Goal: Task Accomplishment & Management: Manage account settings

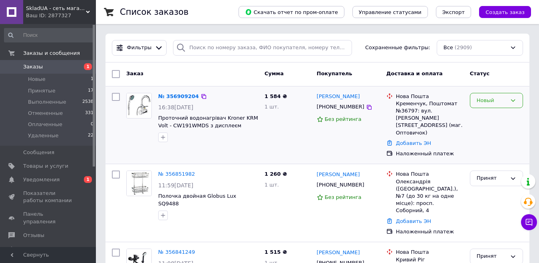
click at [518, 102] on div "Новый" at bounding box center [496, 101] width 53 height 16
click at [502, 112] on li "Принят" at bounding box center [497, 117] width 52 height 15
click at [72, 180] on span "Уведомления" at bounding box center [48, 179] width 51 height 7
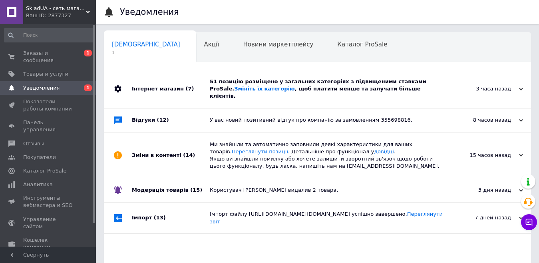
click at [251, 82] on div "51 позицію розміщено у загальних категоріях з підвищеними ставками ProSale. Змі…" at bounding box center [326, 89] width 233 height 22
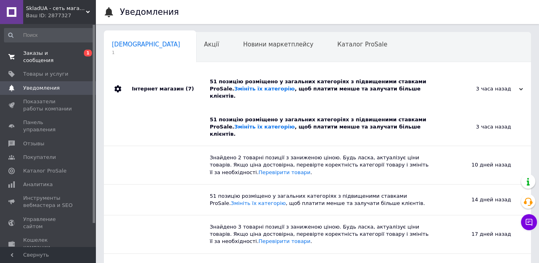
click at [64, 54] on span "Заказы и сообщения" at bounding box center [48, 57] width 51 height 14
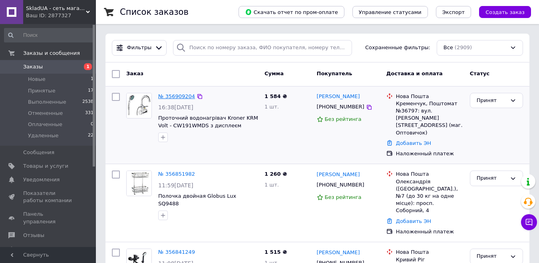
click at [186, 96] on link "№ 356909204" at bounding box center [176, 96] width 37 height 6
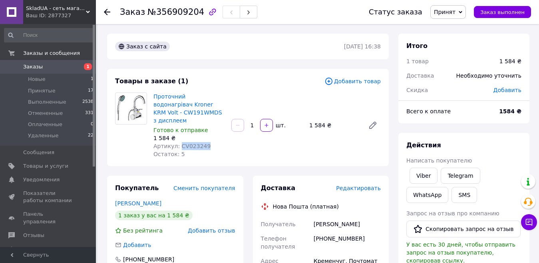
drag, startPoint x: 205, startPoint y: 138, endPoint x: 178, endPoint y: 139, distance: 27.6
click at [178, 142] on div "Артикул: CV023249" at bounding box center [190, 146] width 72 height 8
copy span "CV023249"
click at [63, 67] on span "Заказы" at bounding box center [48, 66] width 51 height 7
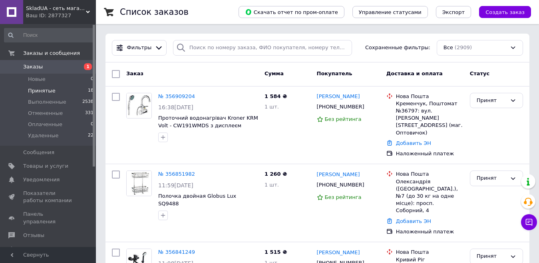
click at [78, 91] on li "Принятые 18" at bounding box center [49, 90] width 98 height 11
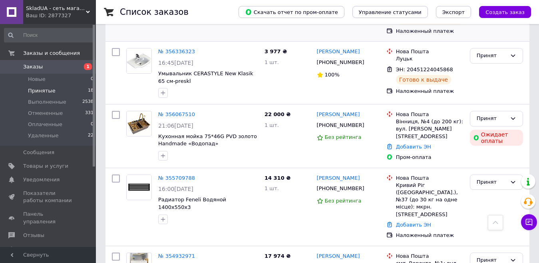
scroll to position [1119, 0]
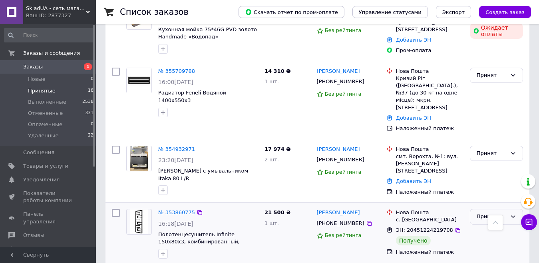
click at [495, 212] on div "Принят" at bounding box center [492, 216] width 30 height 8
click at [495, 226] on li "Выполнен" at bounding box center [497, 233] width 52 height 15
click at [58, 66] on span "Заказы" at bounding box center [48, 66] width 51 height 7
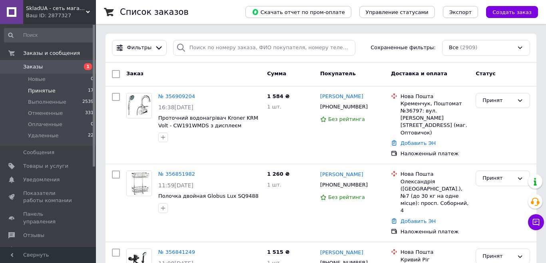
click at [56, 91] on li "Принятые 17" at bounding box center [49, 90] width 98 height 11
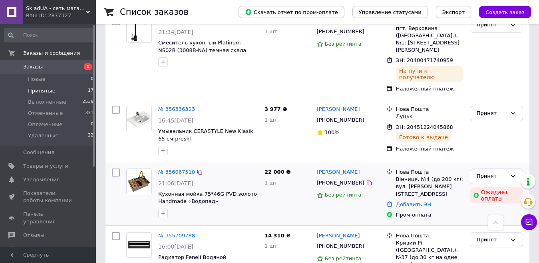
scroll to position [959, 0]
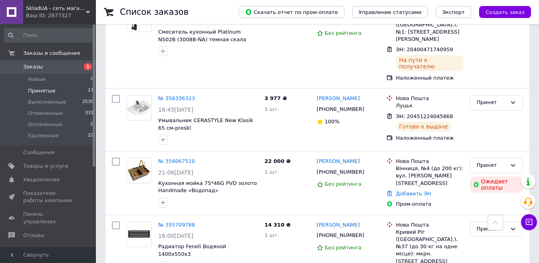
click at [70, 70] on span "Заказы" at bounding box center [48, 66] width 51 height 7
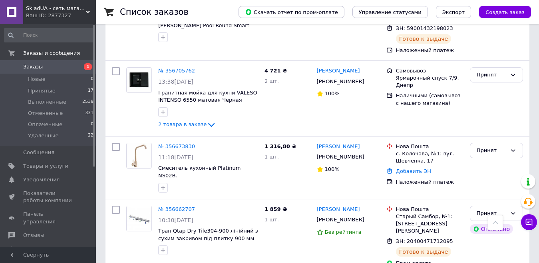
scroll to position [520, 0]
